Goal: Information Seeking & Learning: Understand process/instructions

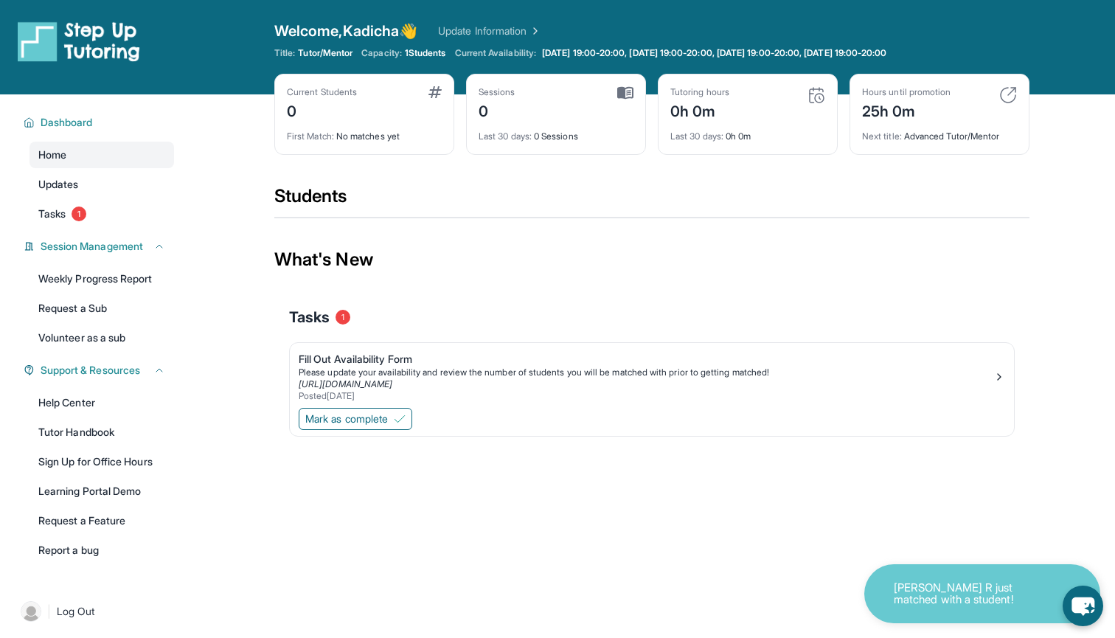
scroll to position [33, 0]
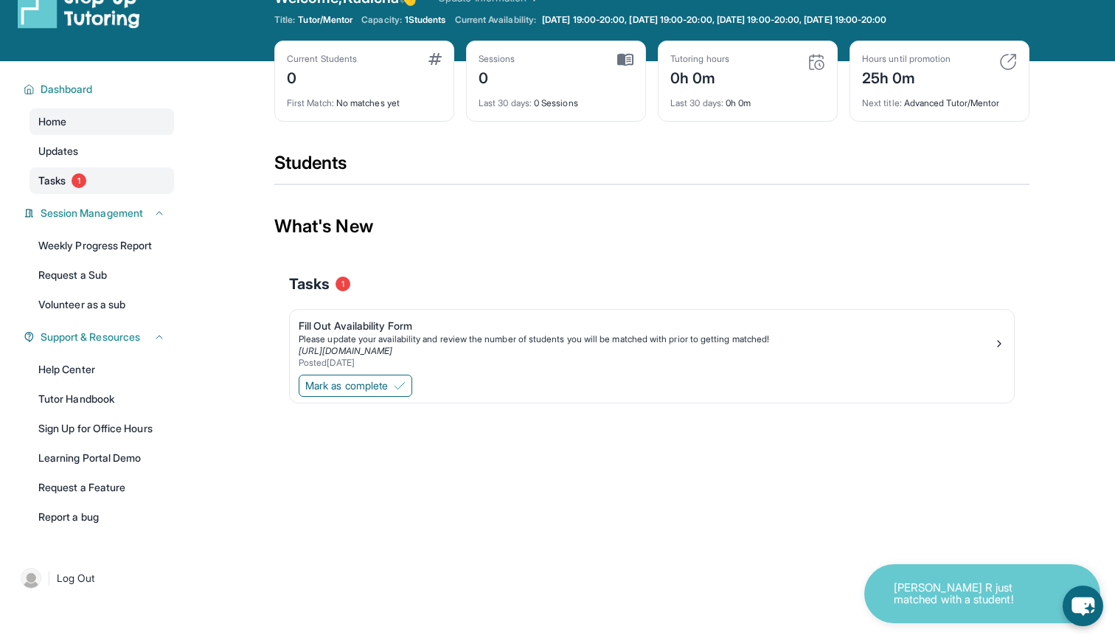
click at [69, 183] on link "Tasks 1" at bounding box center [101, 180] width 145 height 27
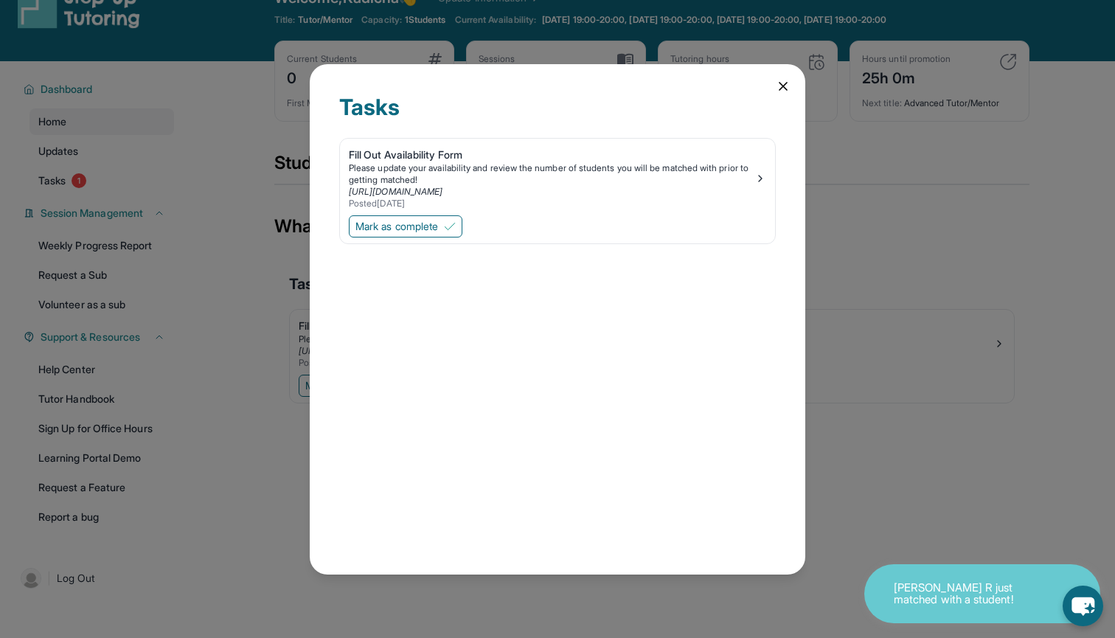
click at [768, 86] on div "Tasks Fill Out Availability Form Please update your availability and review the…" at bounding box center [557, 319] width 495 height 510
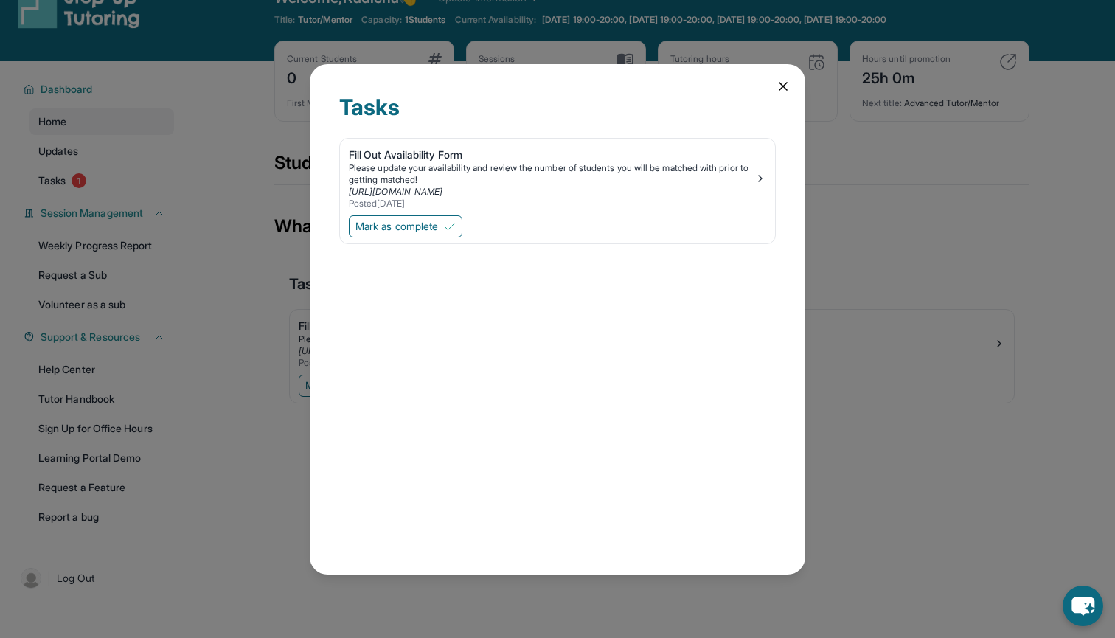
click at [781, 85] on icon at bounding box center [783, 86] width 15 height 15
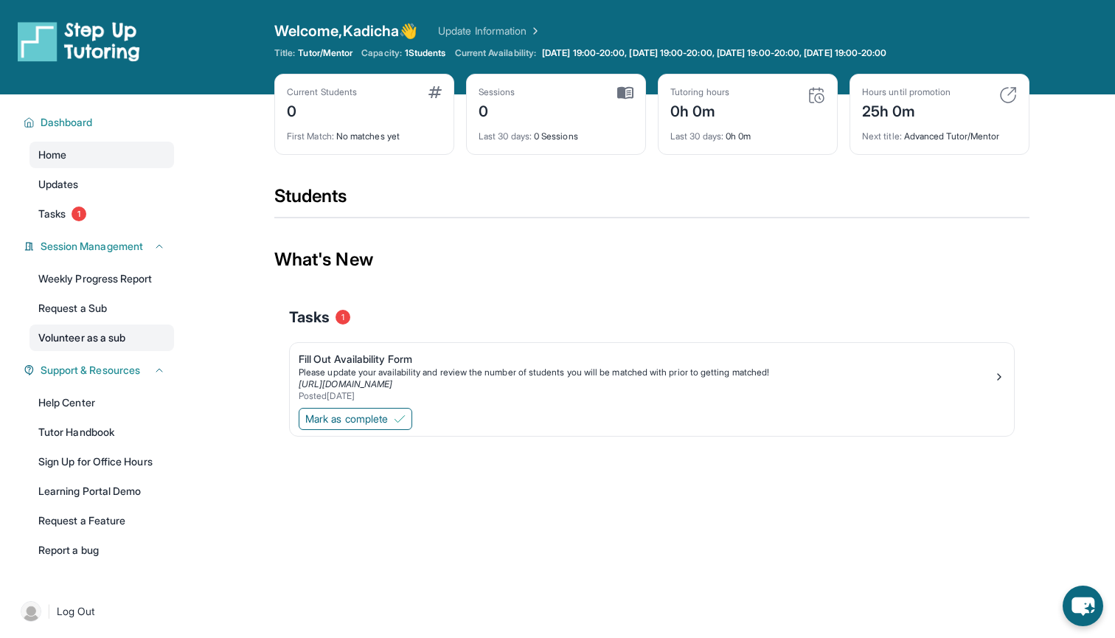
scroll to position [0, 0]
click at [123, 275] on link "Weekly Progress Report" at bounding box center [101, 278] width 145 height 27
click at [1014, 92] on img at bounding box center [1008, 95] width 18 height 18
click at [90, 429] on link "Tutor Handbook" at bounding box center [101, 432] width 145 height 27
